Goal: Find specific page/section: Find specific page/section

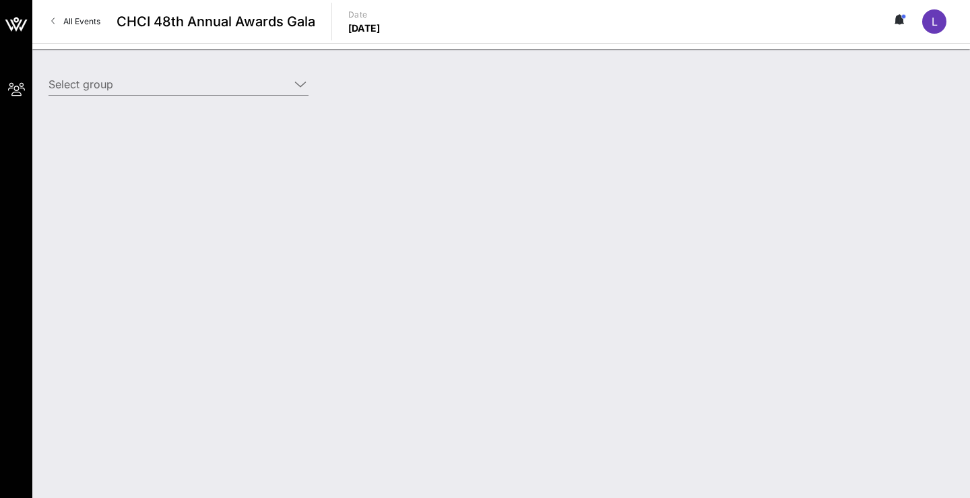
type input "[DEMOGRAPHIC_DATA] ([DEMOGRAPHIC_DATA]) [[PERSON_NAME], [EMAIL_ADDRESS][DOMAIN_…"
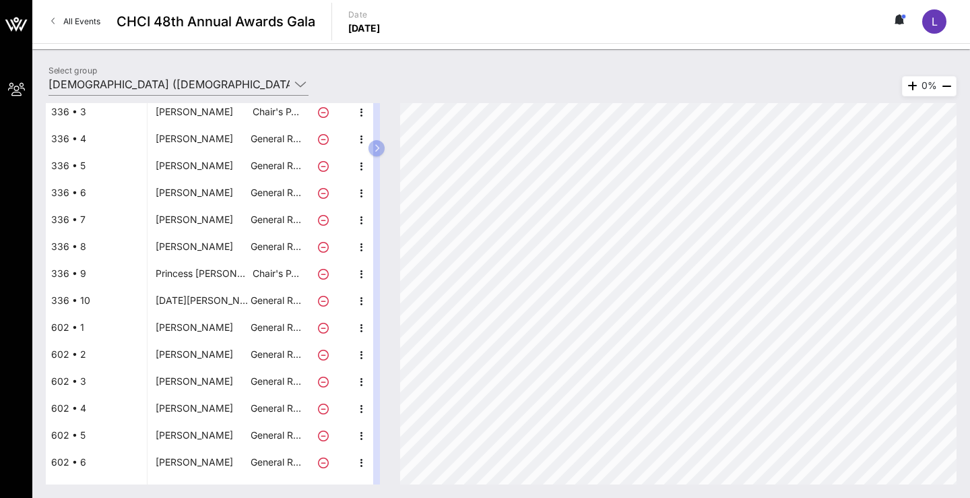
scroll to position [313, 0]
